Goal: Check status: Check status

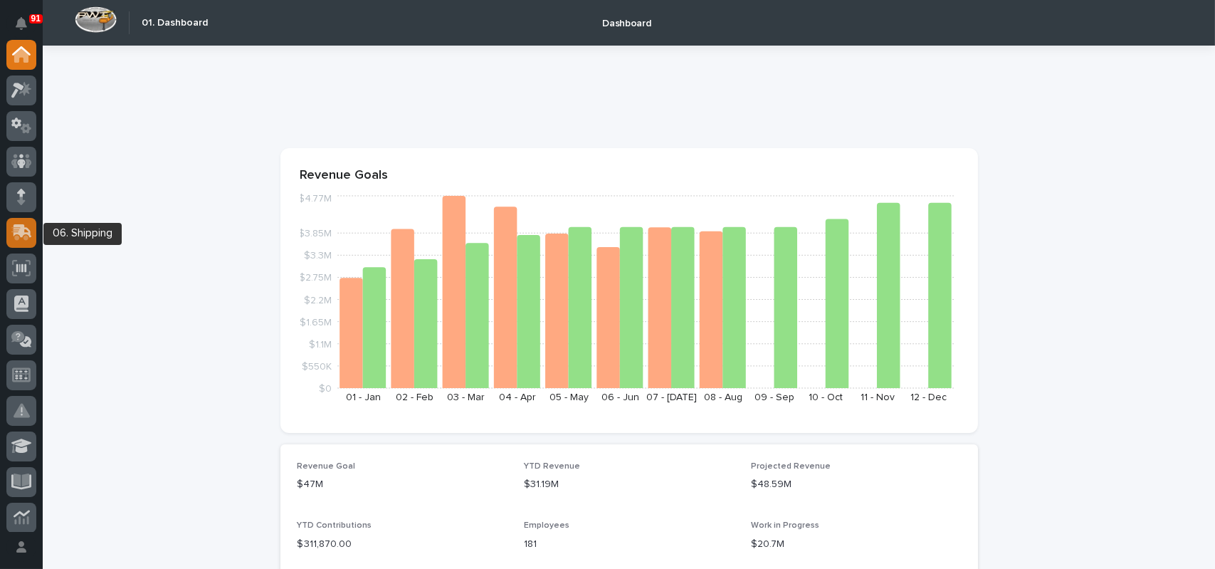
click at [27, 233] on icon at bounding box center [23, 231] width 19 height 14
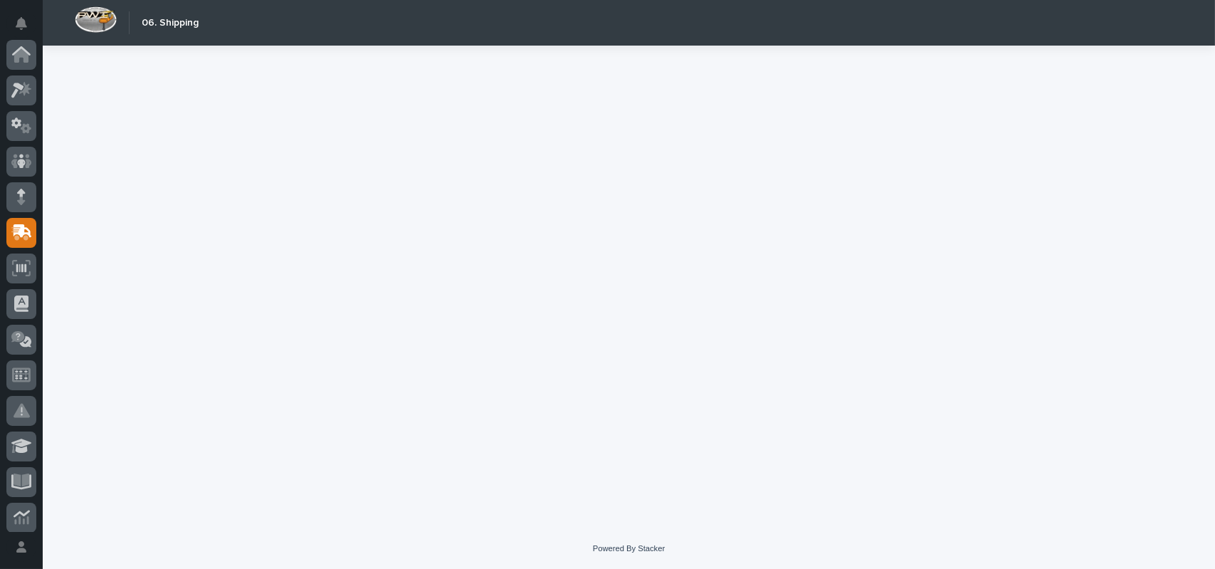
scroll to position [178, 0]
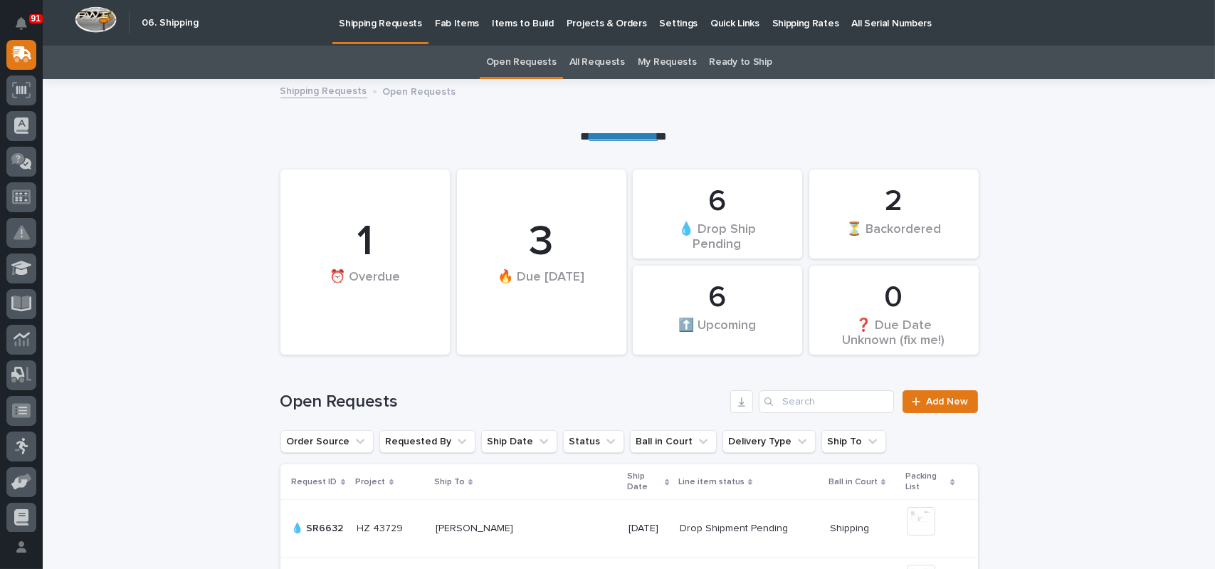
click at [592, 59] on link "All Requests" at bounding box center [597, 62] width 56 height 33
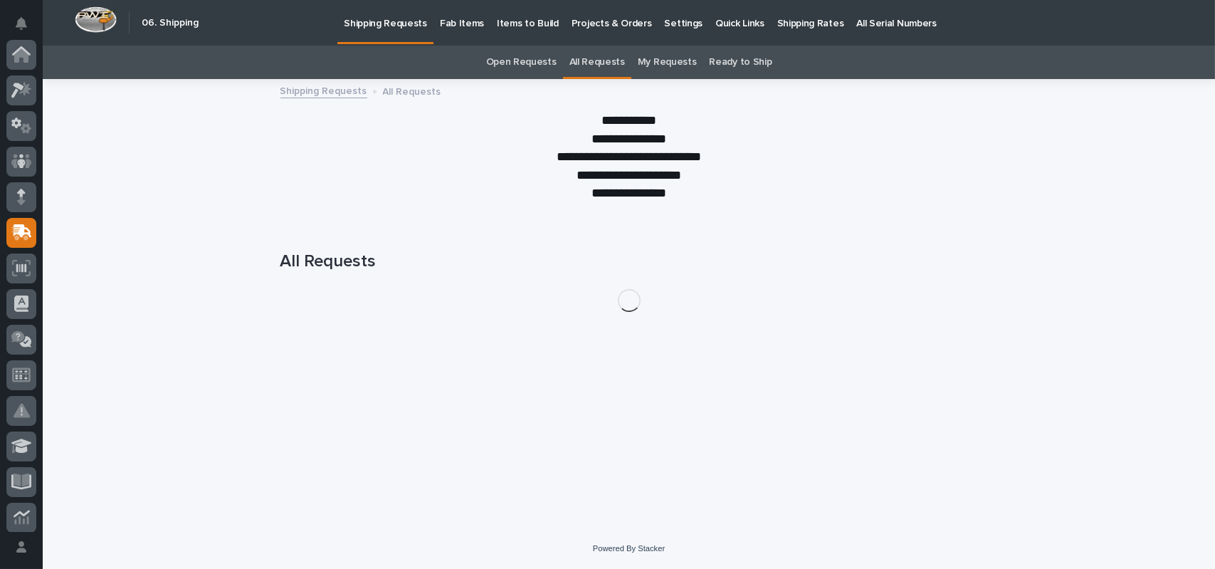
scroll to position [178, 0]
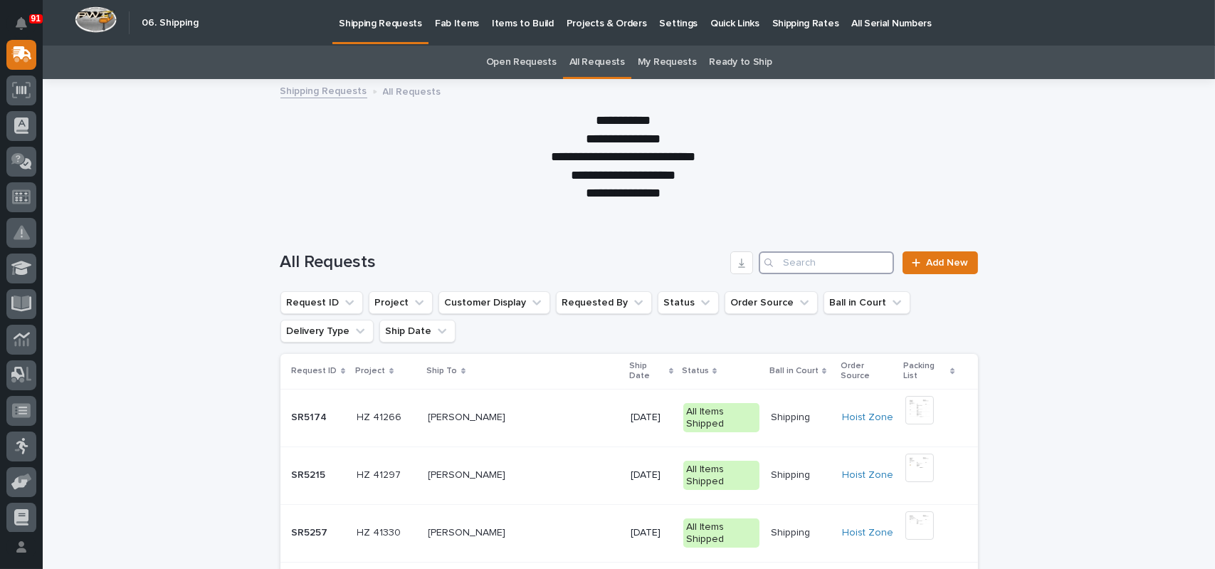
click at [794, 267] on input "Search" at bounding box center [826, 262] width 135 height 23
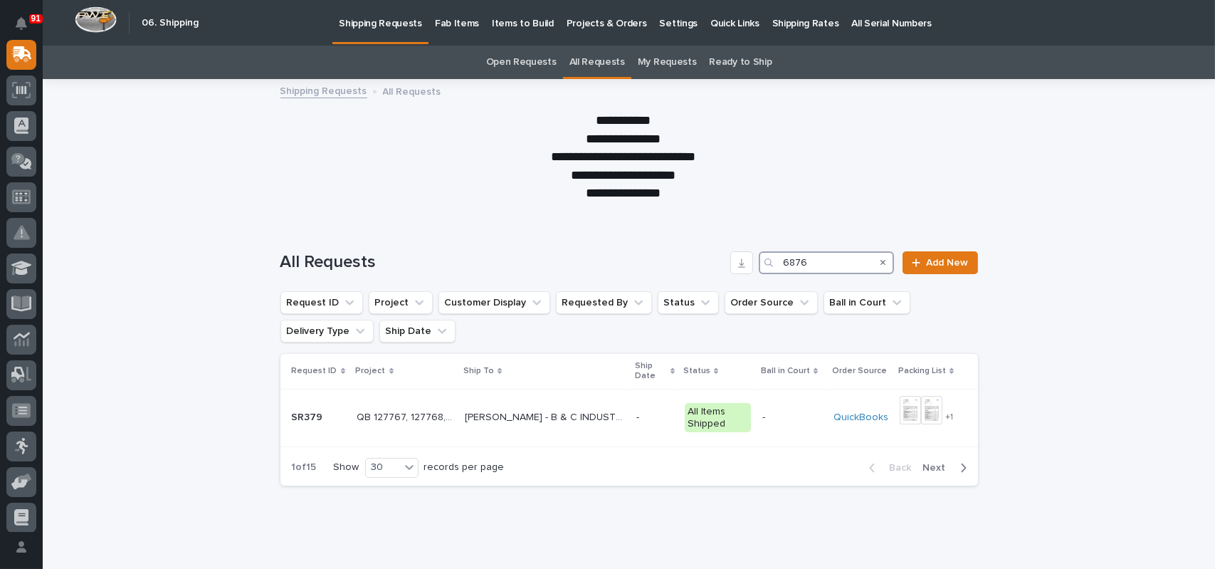
type input "6876"
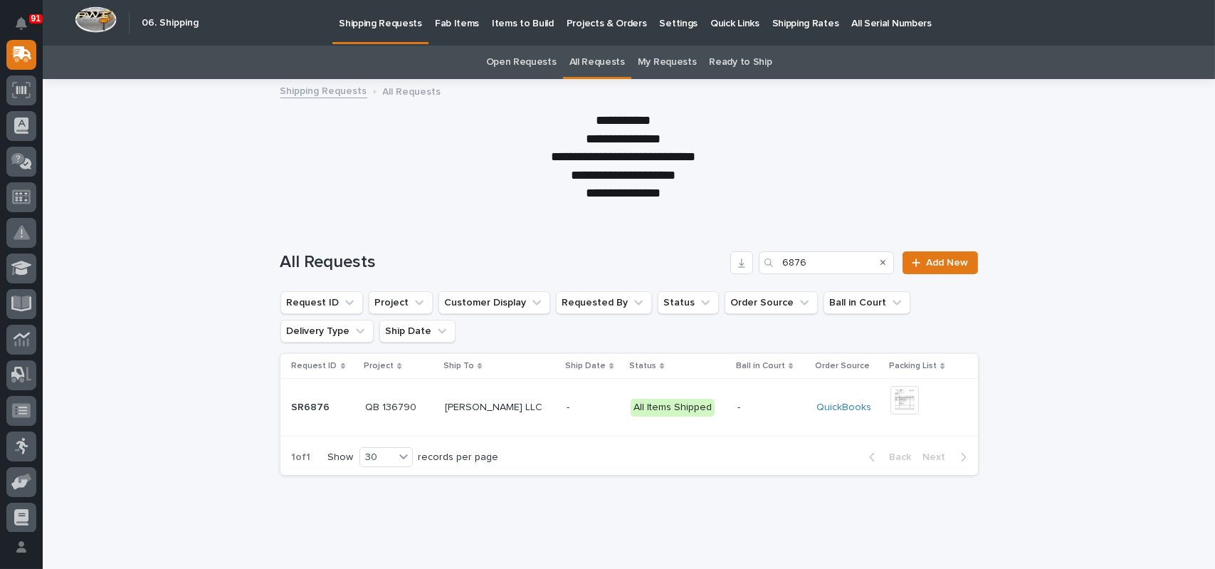
click at [510, 398] on div "[PERSON_NAME] LLC [PERSON_NAME] LLC" at bounding box center [500, 407] width 110 height 23
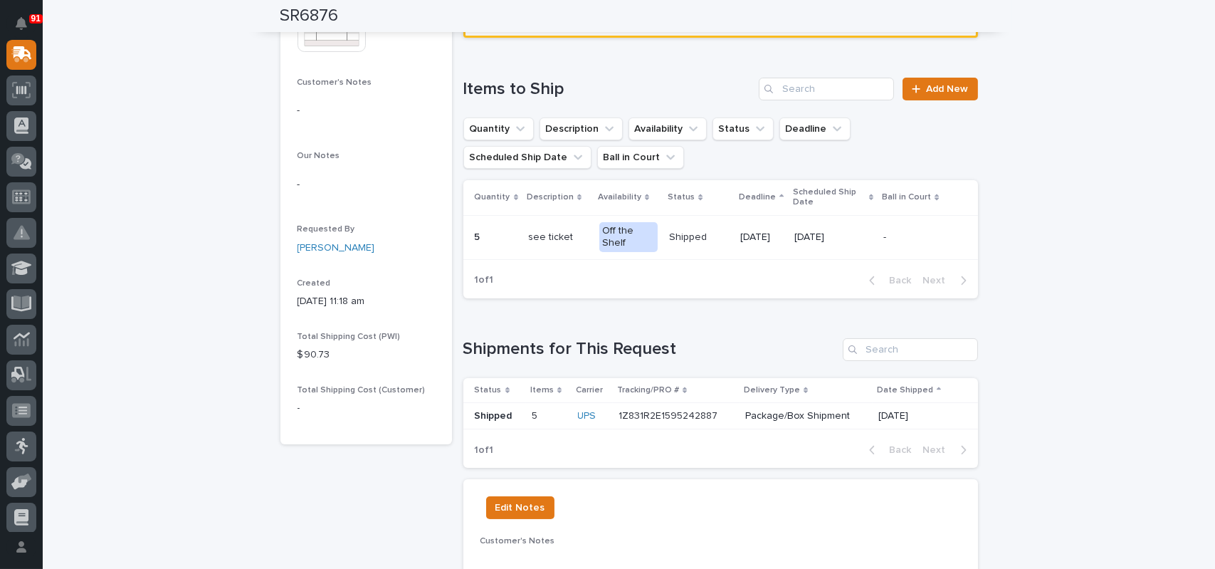
scroll to position [356, 0]
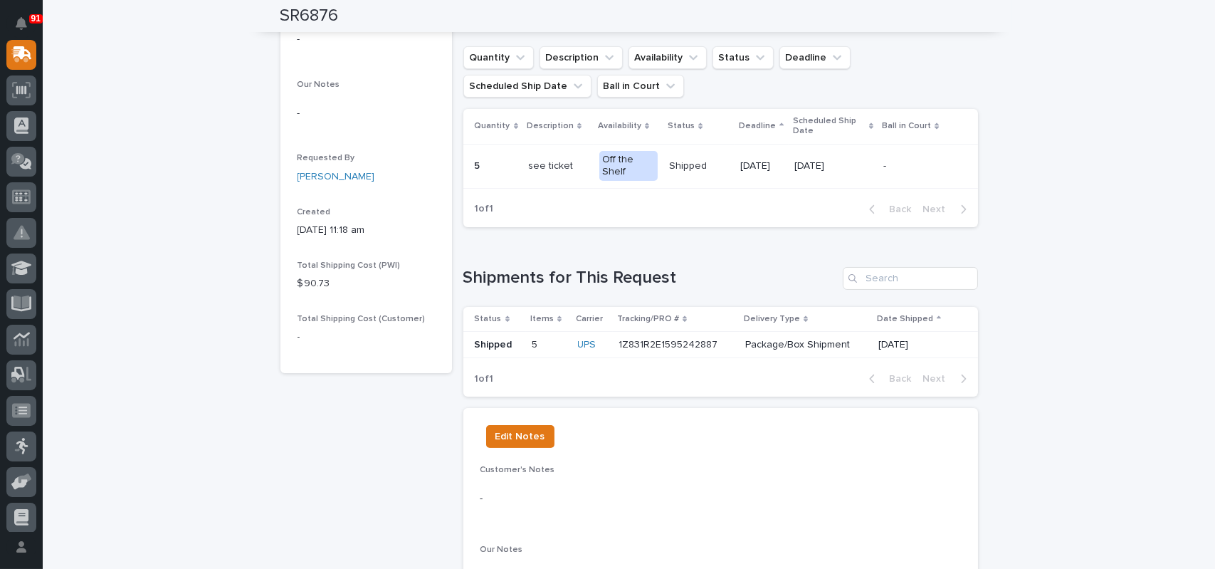
click at [655, 340] on p "1Z831R2E1595242887" at bounding box center [670, 343] width 102 height 15
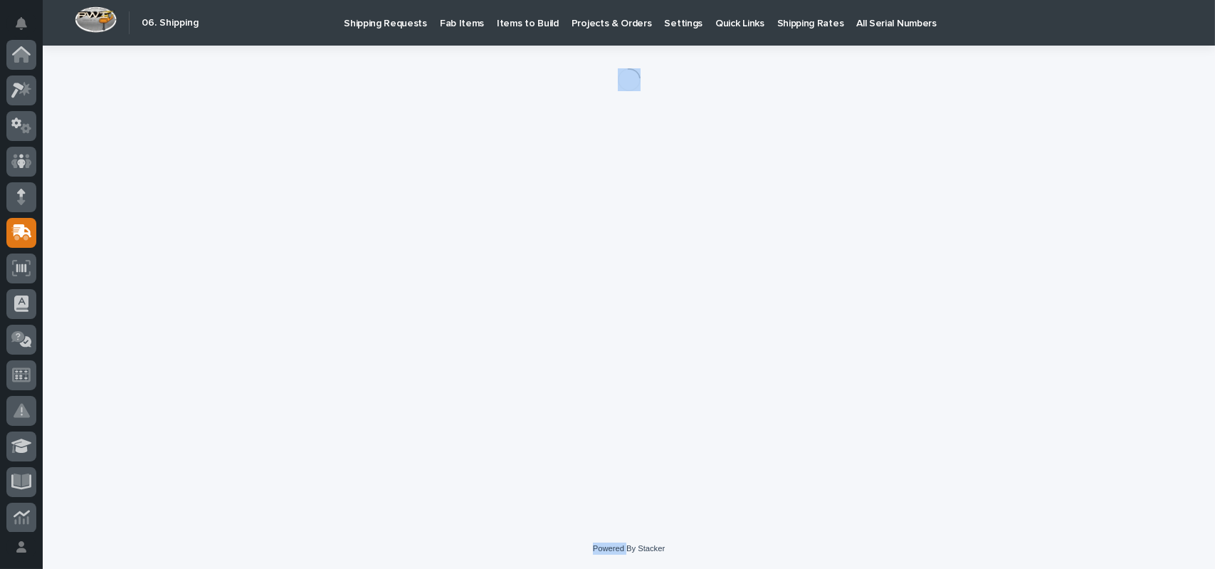
click at [655, 340] on div "Loading... Saving… Loading... Saving…" at bounding box center [629, 269] width 712 height 447
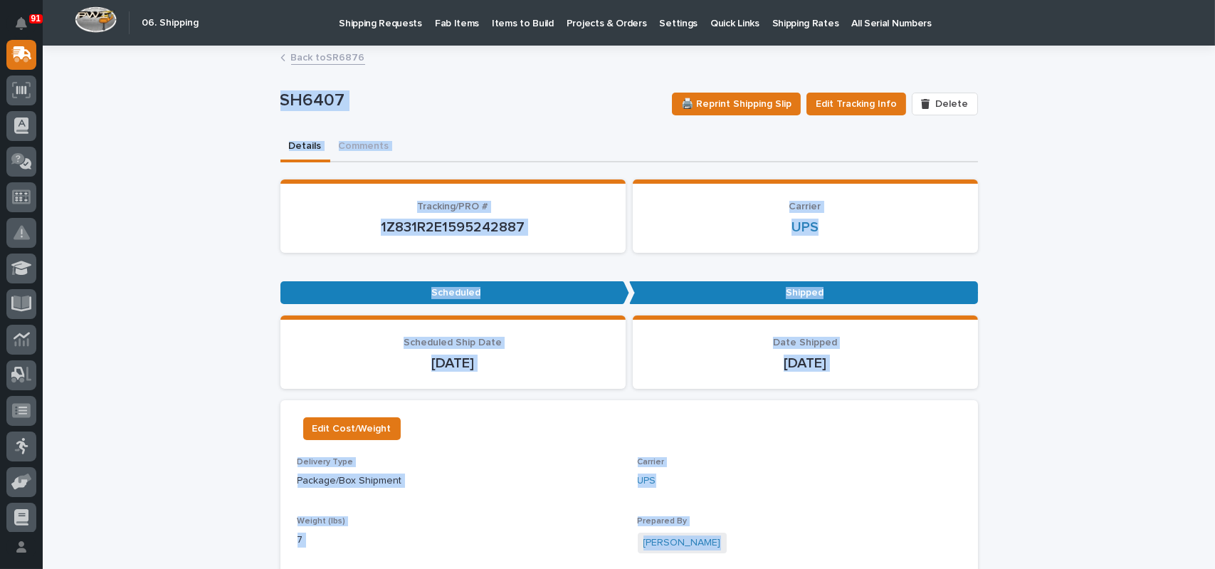
click at [493, 216] on div "1Z831R2E1595242887" at bounding box center [453, 226] width 311 height 20
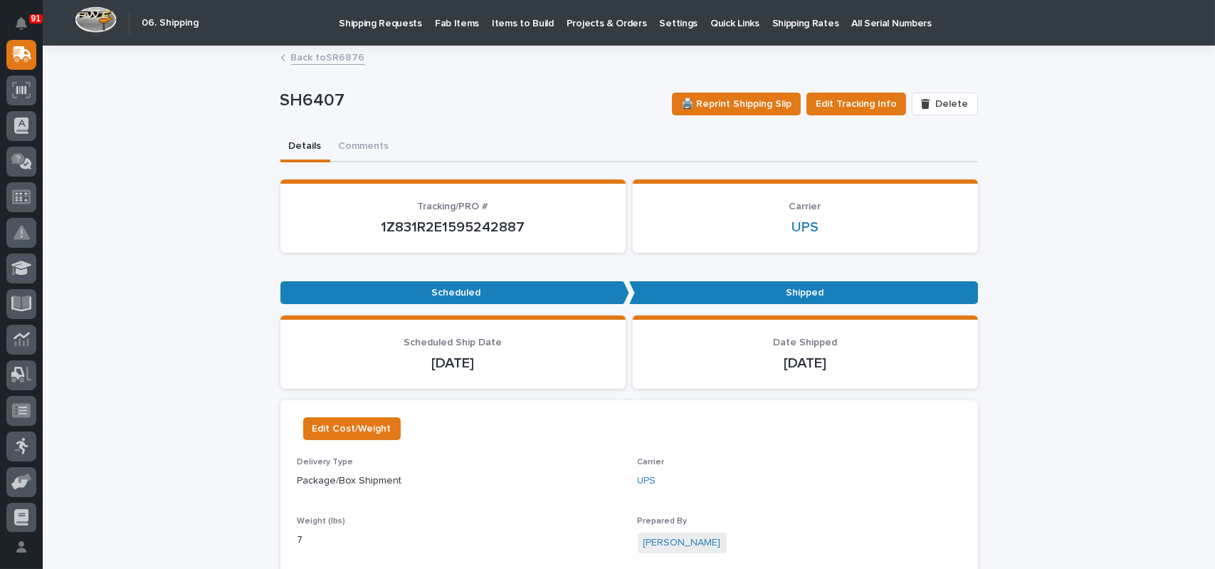
click at [493, 229] on p "1Z831R2E1595242887" at bounding box center [453, 227] width 311 height 17
copy p "1Z831R2E1595242887"
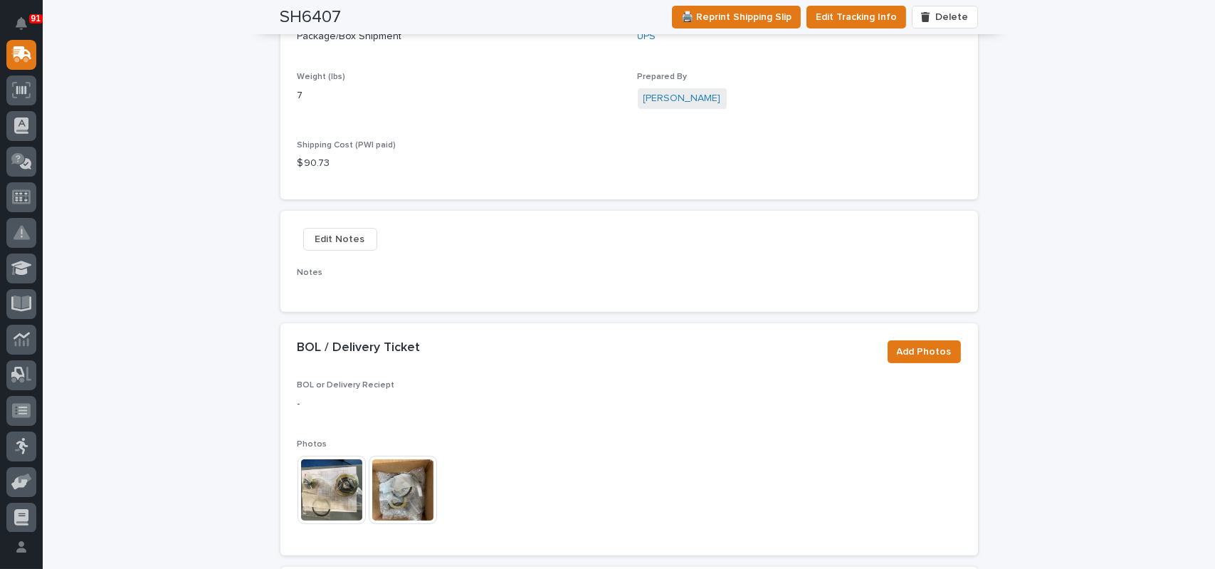
scroll to position [427, 0]
